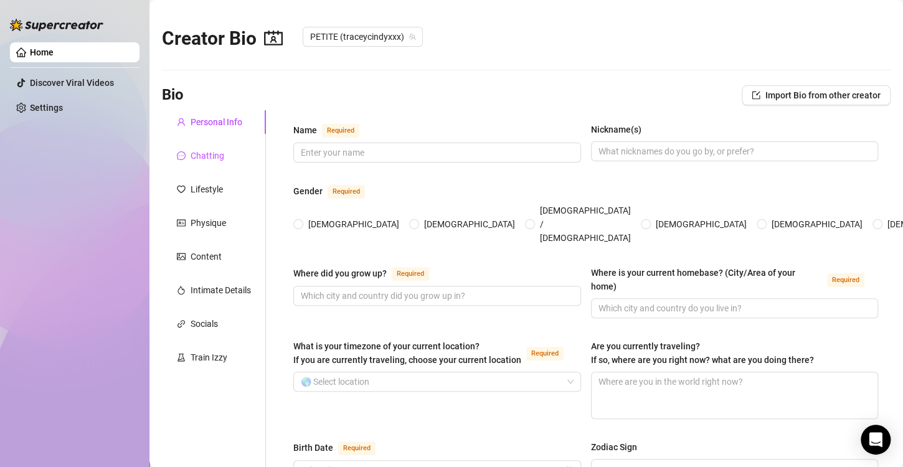
click at [199, 155] on div "Chatting" at bounding box center [207, 156] width 34 height 14
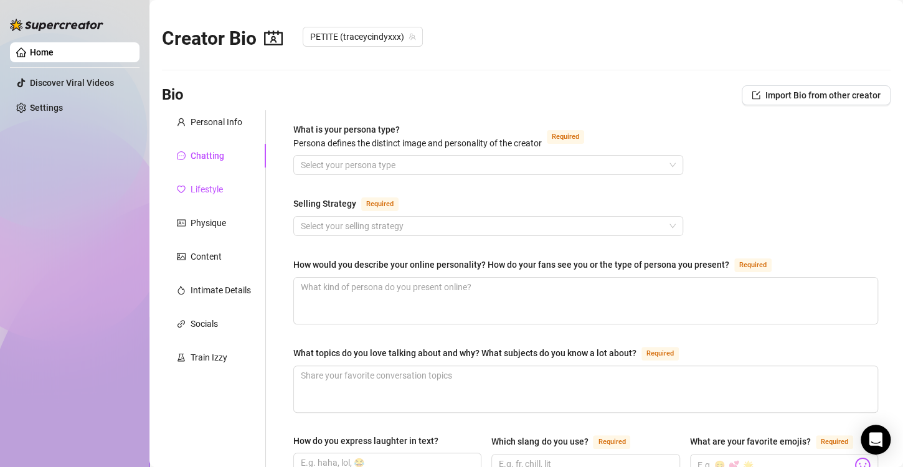
click at [206, 186] on div "Lifestyle" at bounding box center [206, 189] width 32 height 14
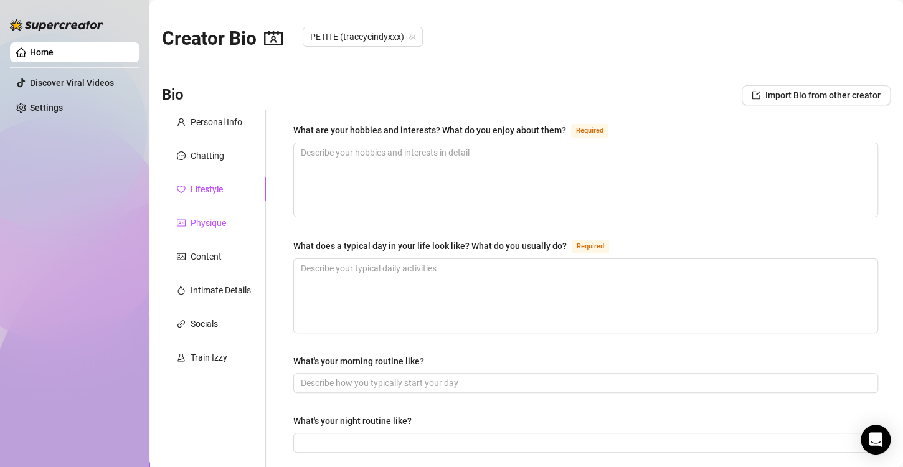
click at [209, 225] on div "Physique" at bounding box center [207, 223] width 35 height 14
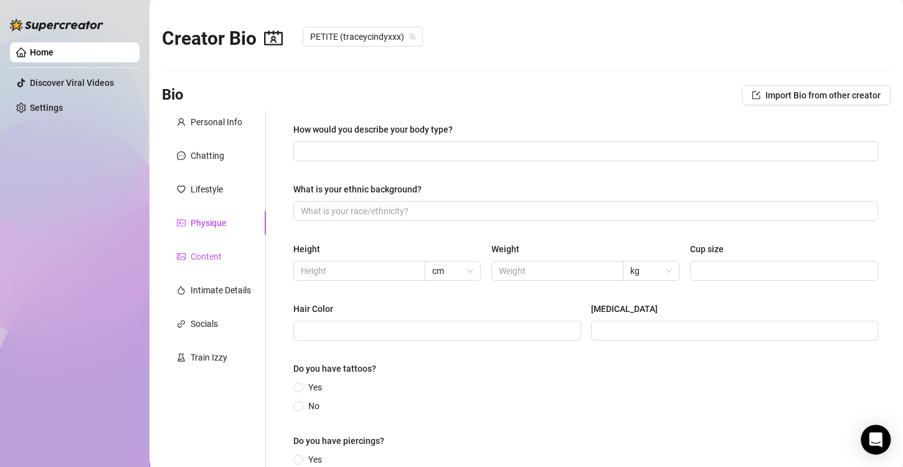
click at [201, 255] on div "Content" at bounding box center [205, 257] width 31 height 14
